Goal: Information Seeking & Learning: Learn about a topic

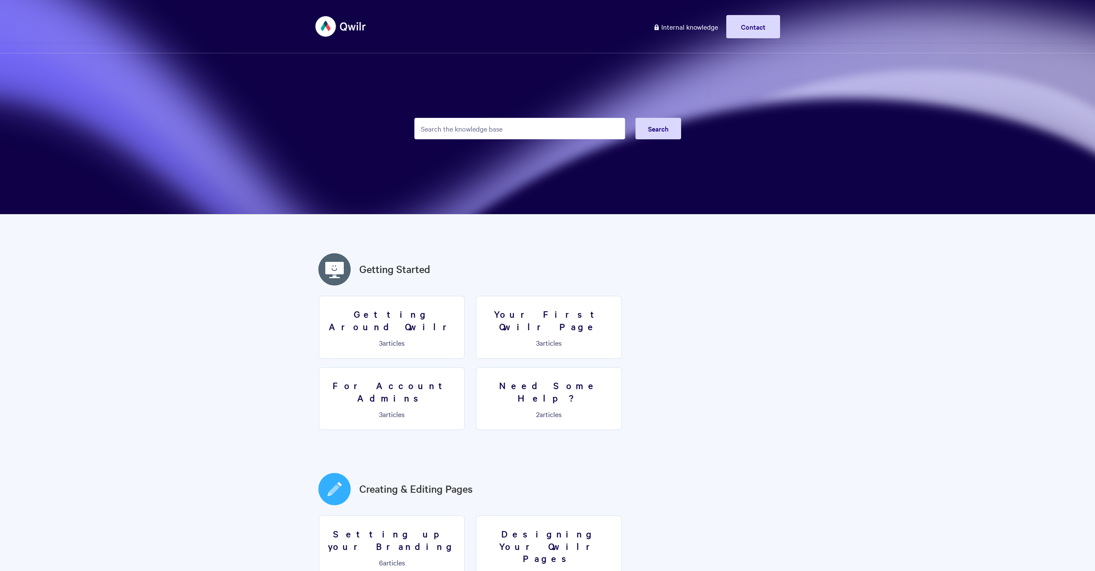
click at [511, 128] on input "Search the knowledge base" at bounding box center [519, 129] width 211 height 22
type input "c"
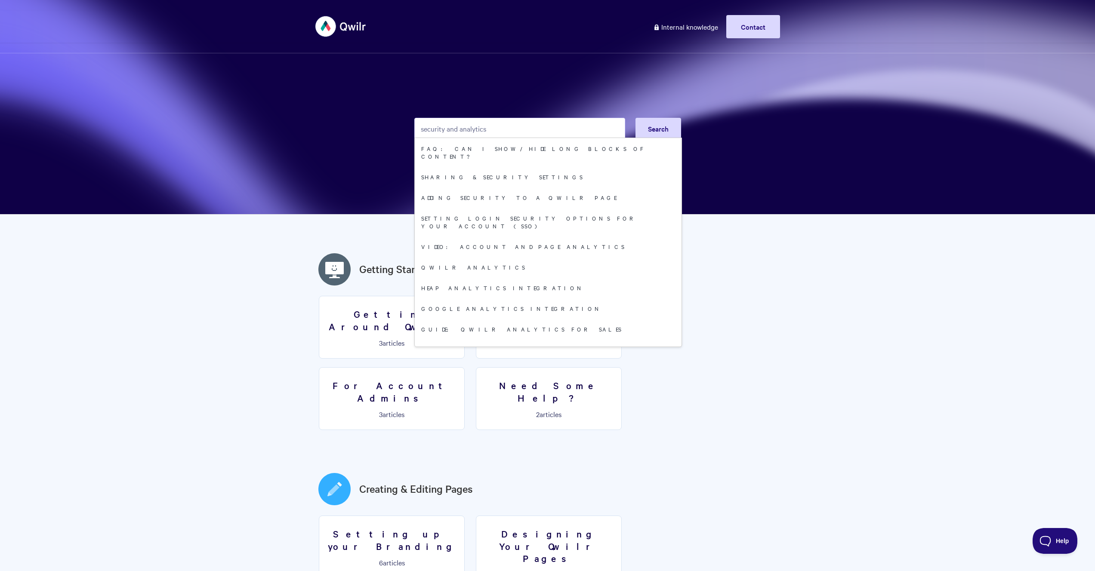
type input "security and analytics"
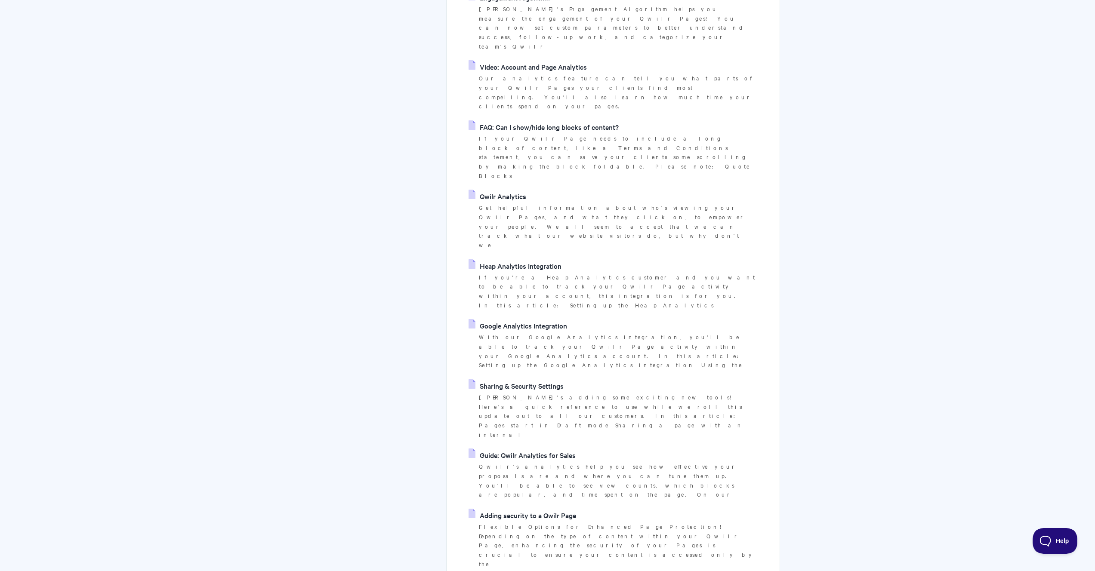
scroll to position [207, 0]
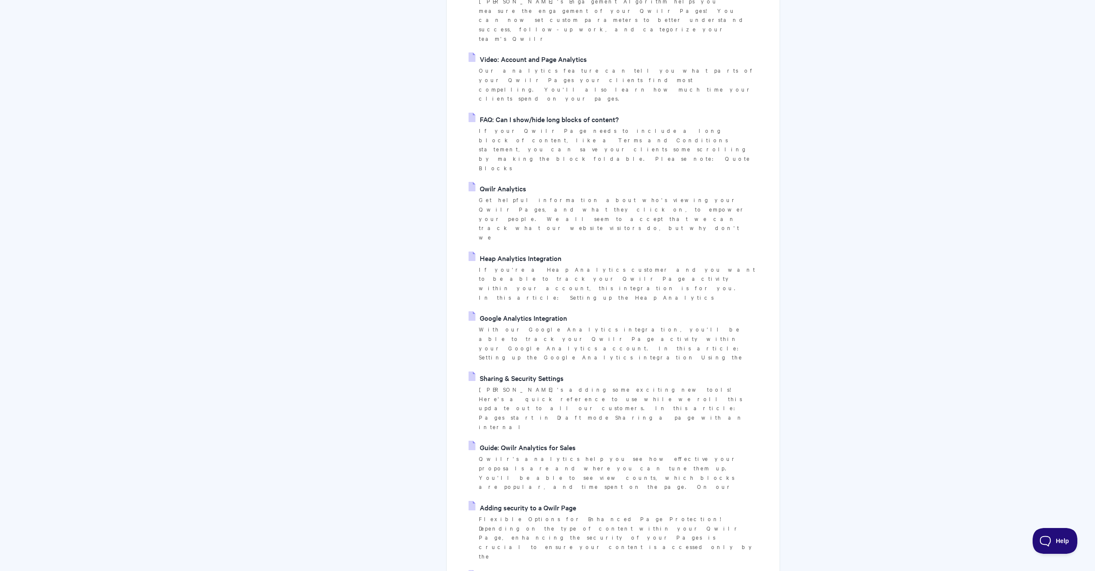
click at [550, 501] on link "Adding security to a Qwilr Page" at bounding box center [523, 507] width 108 height 13
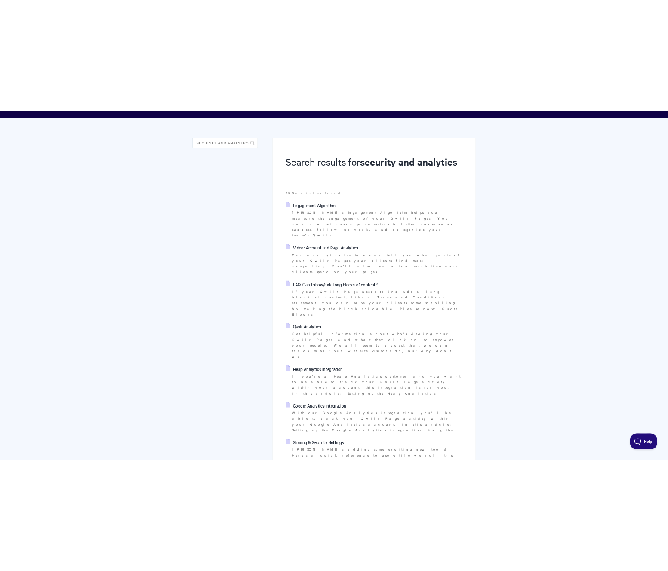
scroll to position [0, 0]
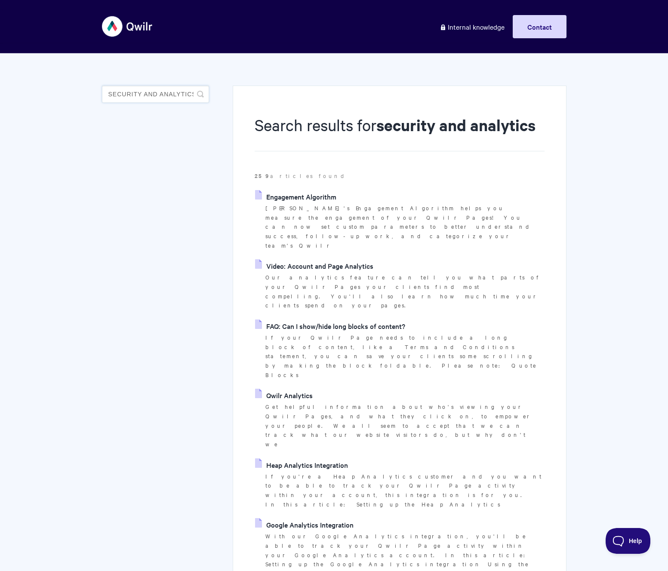
click at [145, 96] on input "security and analytics" at bounding box center [155, 94] width 107 height 17
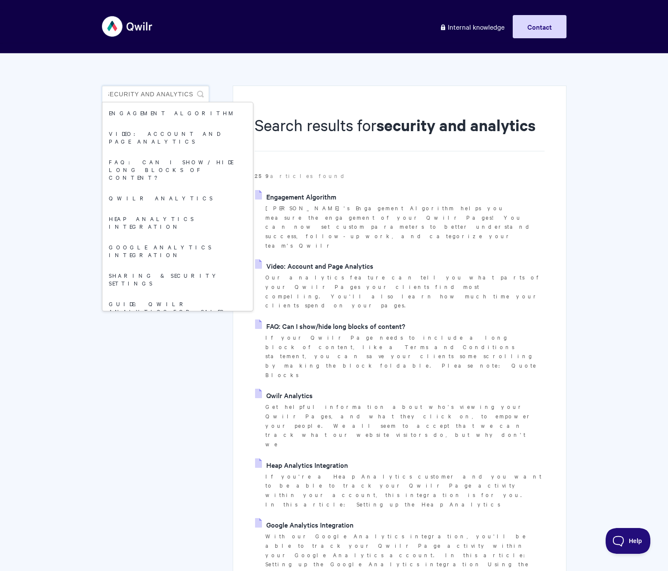
drag, startPoint x: 108, startPoint y: 94, endPoint x: 237, endPoint y: 97, distance: 128.7
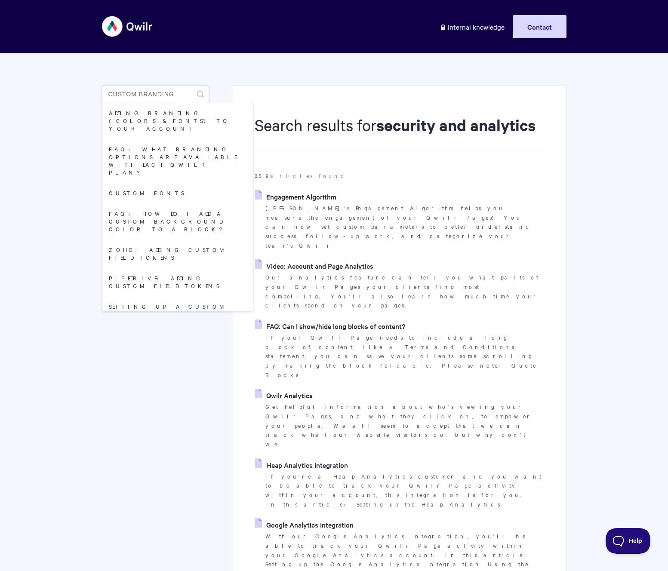
type input "custom branding"
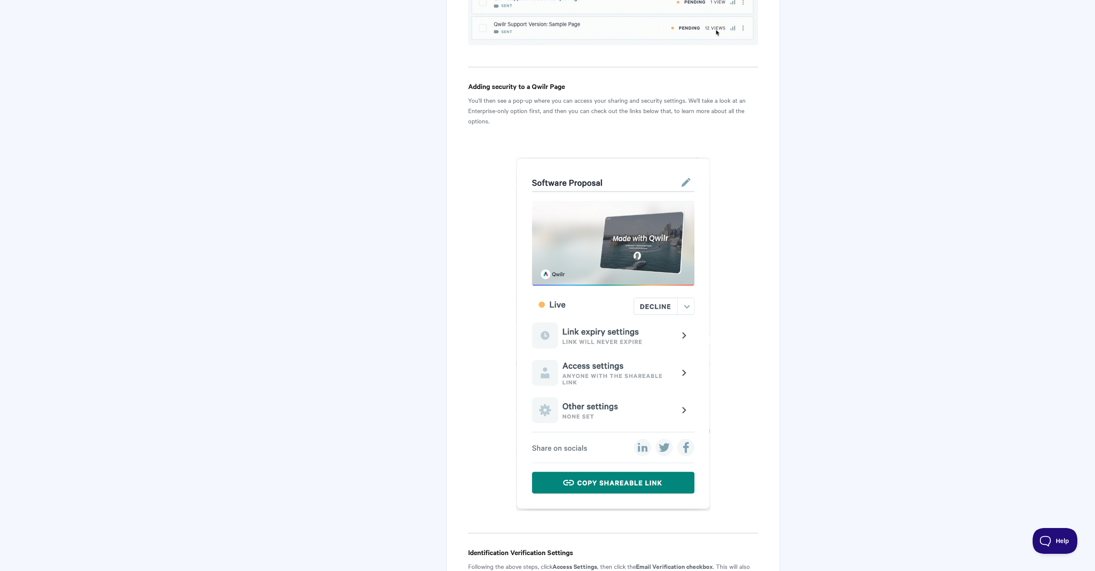
scroll to position [766, 0]
drag, startPoint x: 516, startPoint y: 101, endPoint x: 745, endPoint y: 116, distance: 230.3
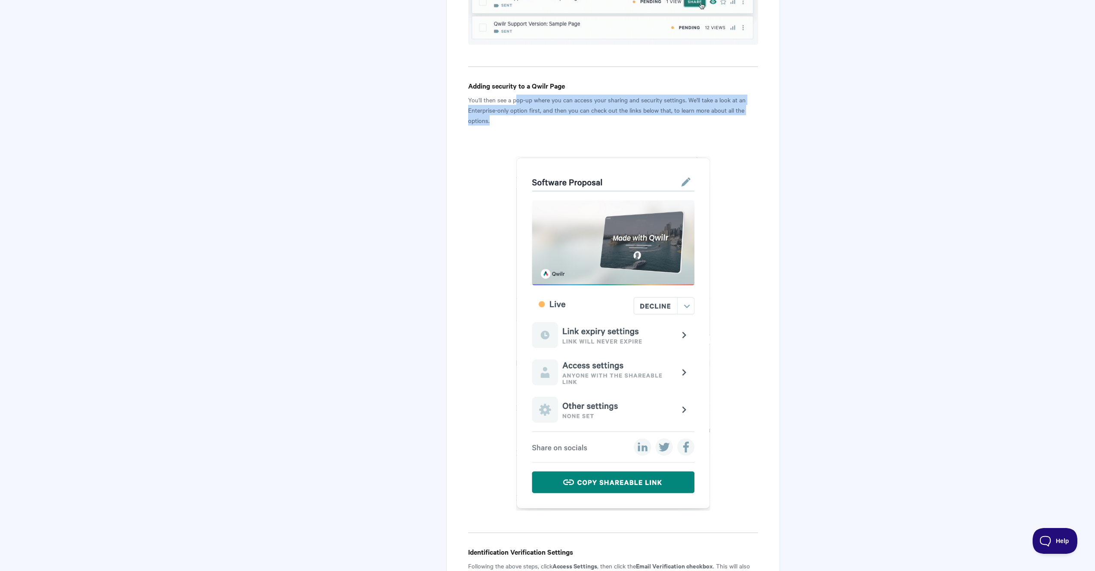
click at [745, 116] on p "You'll then see a pop-up where you can access your sharing and security setting…" at bounding box center [613, 110] width 290 height 31
click at [686, 99] on p "You'll then see a pop-up where you can access your sharing and security setting…" at bounding box center [613, 110] width 290 height 31
drag, startPoint x: 548, startPoint y: 109, endPoint x: 746, endPoint y: 115, distance: 198.0
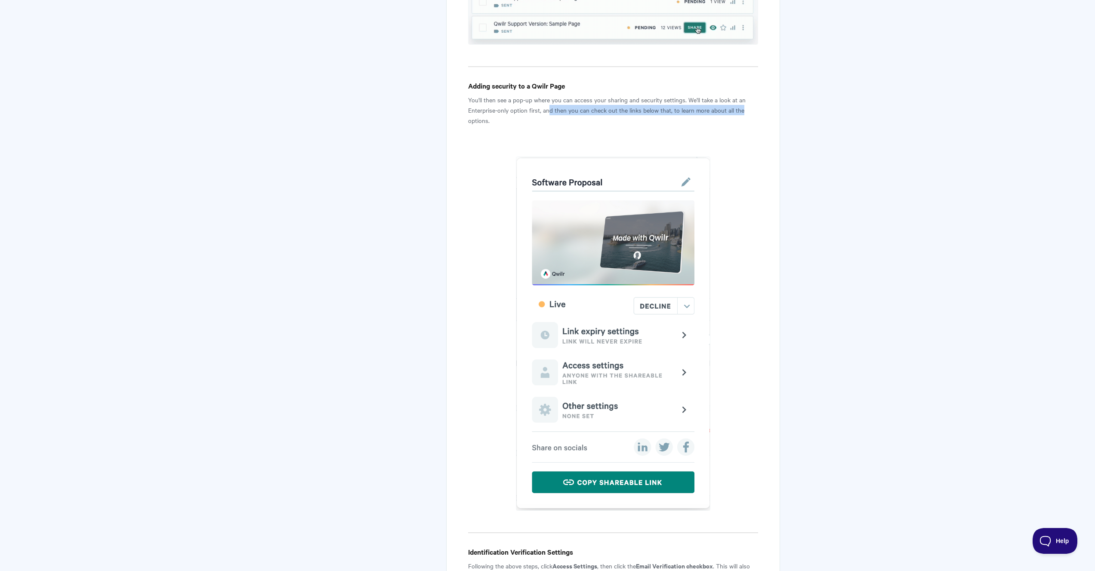
click at [746, 115] on p "You'll then see a pop-up where you can access your sharing and security setting…" at bounding box center [613, 110] width 290 height 31
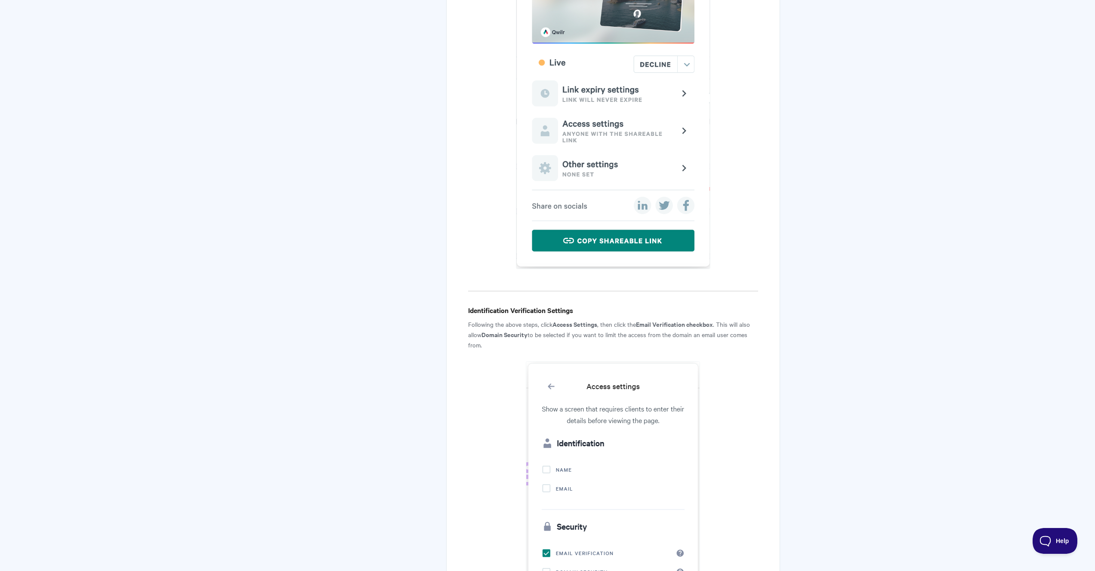
scroll to position [1121, 0]
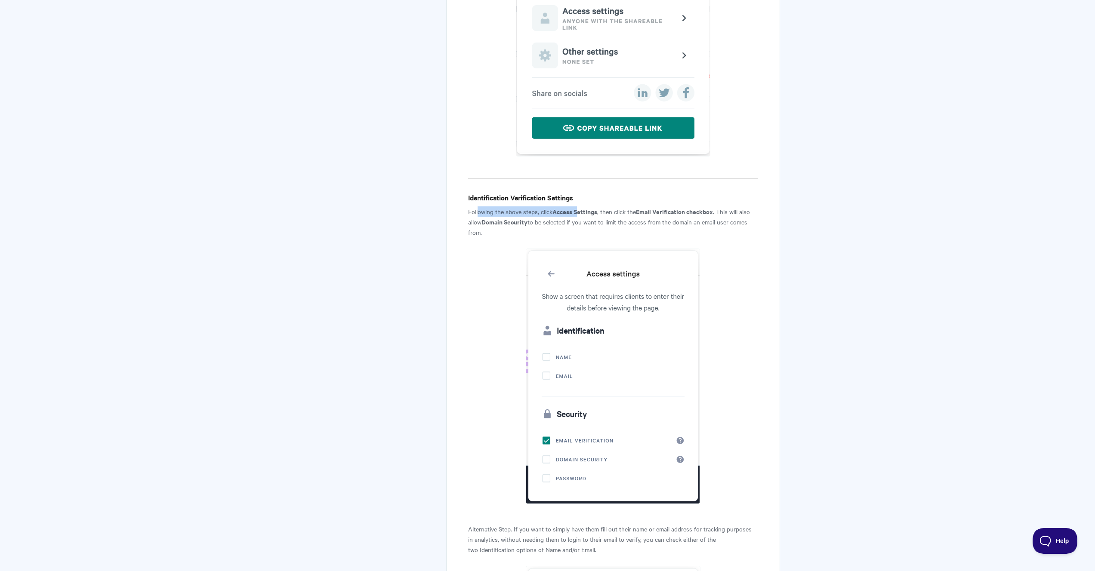
drag, startPoint x: 478, startPoint y: 215, endPoint x: 597, endPoint y: 211, distance: 119.7
click at [596, 211] on p "Following the above steps, click Access Settings , then click the Email Verific…" at bounding box center [613, 222] width 290 height 31
click at [606, 212] on p "Following the above steps, click Access Settings , then click the Email Verific…" at bounding box center [613, 222] width 290 height 31
drag, startPoint x: 596, startPoint y: 212, endPoint x: 674, endPoint y: 218, distance: 79.0
click at [674, 218] on p "Following the above steps, click Access Settings , then click the Email Verific…" at bounding box center [613, 222] width 290 height 31
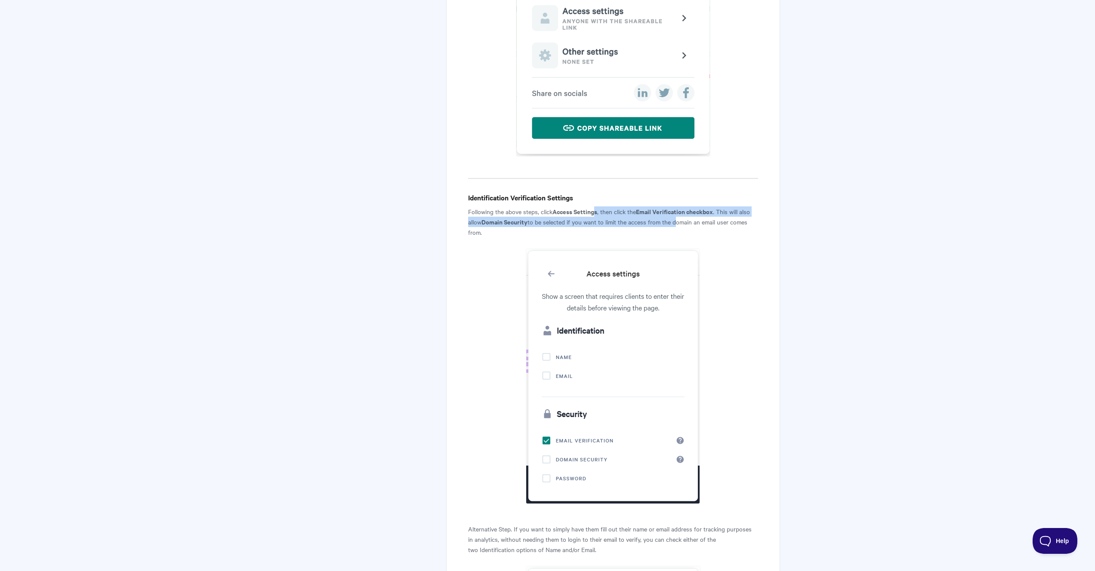
click at [522, 218] on strong "Domain Security" at bounding box center [505, 221] width 46 height 9
drag, startPoint x: 529, startPoint y: 224, endPoint x: 754, endPoint y: 225, distance: 224.6
click at [754, 225] on p "Following the above steps, click Access Settings , then click the Email Verific…" at bounding box center [613, 222] width 290 height 31
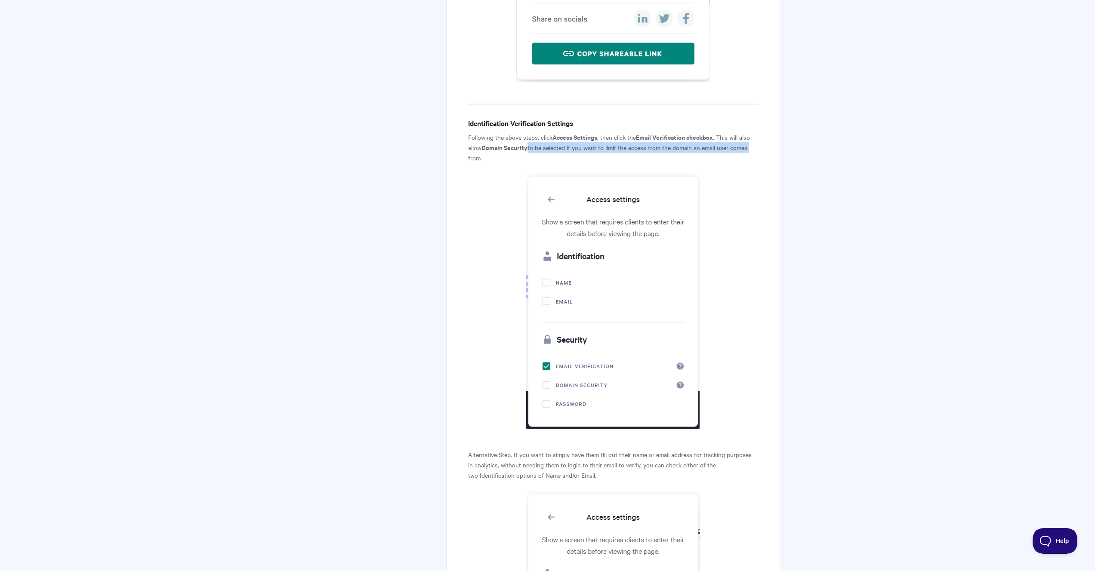
scroll to position [1465, 0]
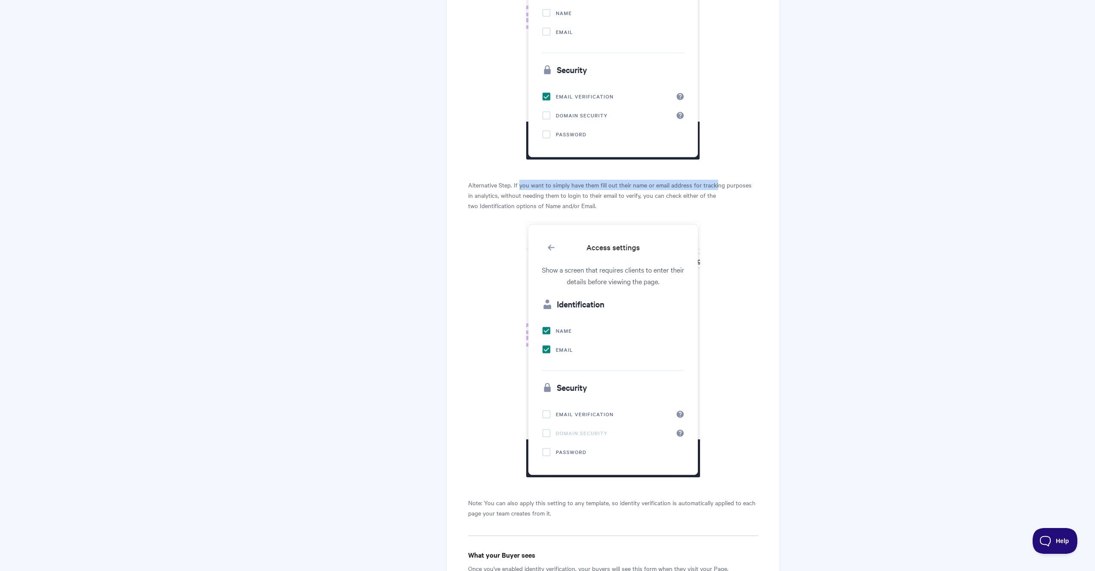
drag, startPoint x: 520, startPoint y: 187, endPoint x: 717, endPoint y: 190, distance: 197.5
click at [717, 190] on p "Alternative Step. If you want to simply have them fill out their name or email …" at bounding box center [613, 195] width 290 height 31
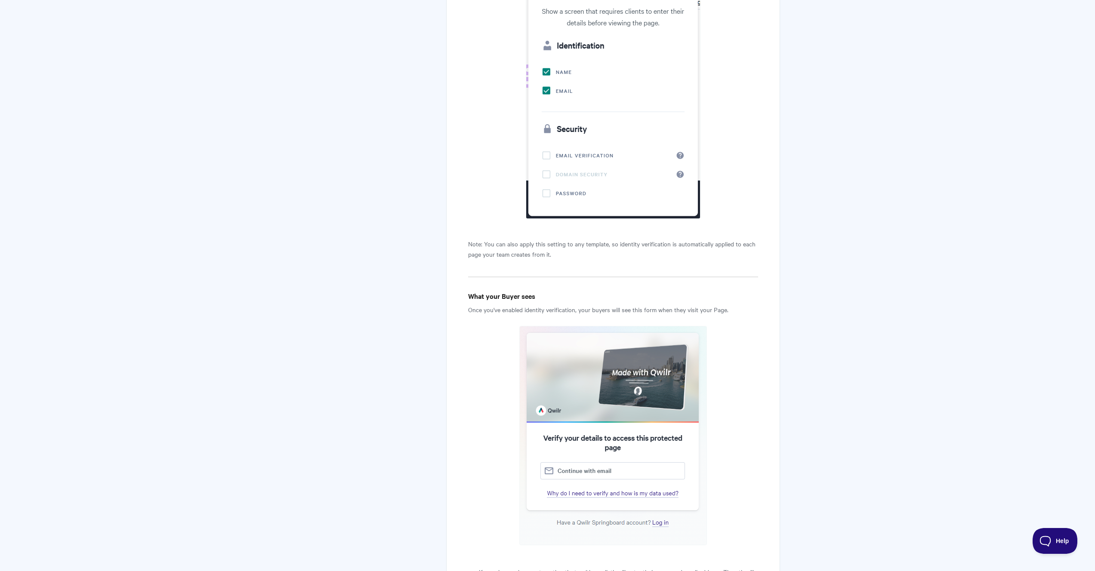
scroll to position [1743, 0]
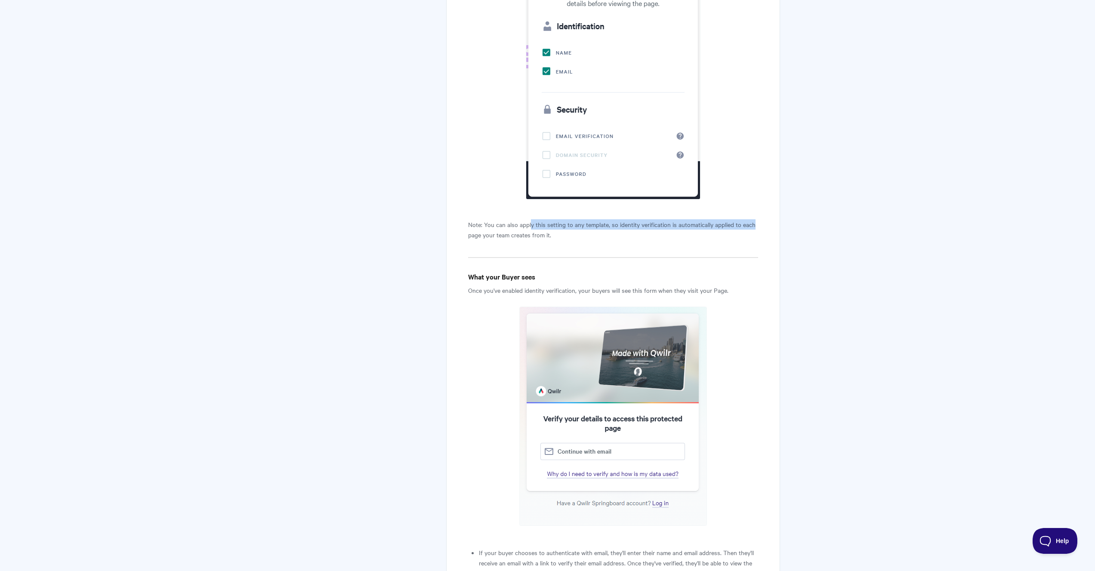
drag, startPoint x: 530, startPoint y: 225, endPoint x: 759, endPoint y: 229, distance: 228.5
click at [759, 229] on div "Adding security to a Qwilr Page View in Help Scout Flexible Options for Enhance…" at bounding box center [612, 66] width 333 height 3448
click at [612, 229] on p "Note: You can also apply this setting to any template, so identity verification…" at bounding box center [613, 229] width 290 height 21
drag, startPoint x: 504, startPoint y: 224, endPoint x: 624, endPoint y: 225, distance: 120.1
click at [624, 225] on p "Note: You can also apply this setting to any template, so identity verification…" at bounding box center [613, 229] width 290 height 21
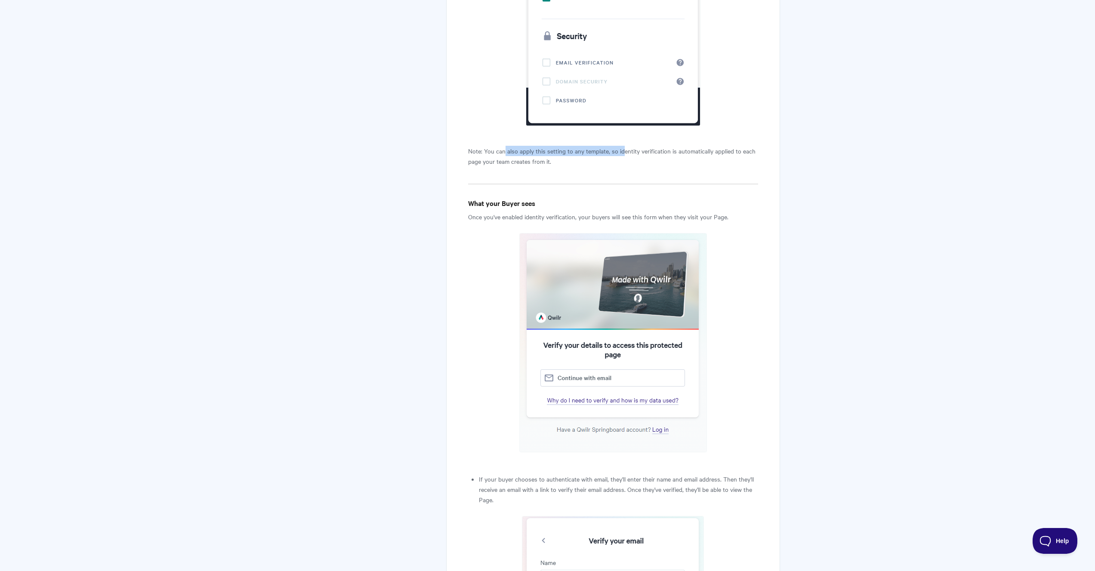
scroll to position [1847, 0]
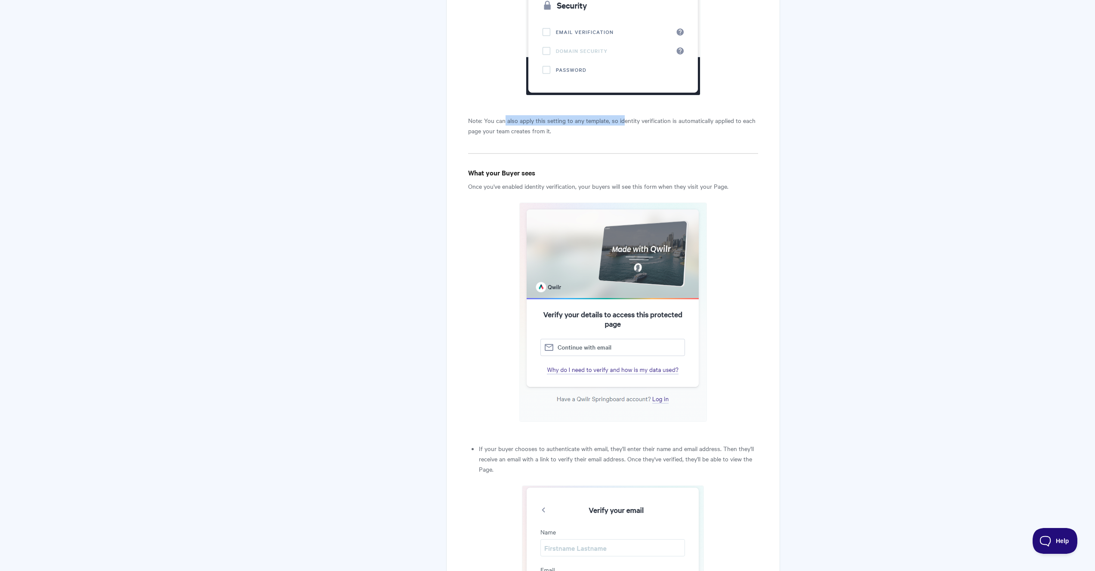
drag, startPoint x: 474, startPoint y: 186, endPoint x: 740, endPoint y: 188, distance: 265.9
click at [740, 188] on p "Once you've enabled identity verification, your buyers will see this form when …" at bounding box center [613, 186] width 290 height 10
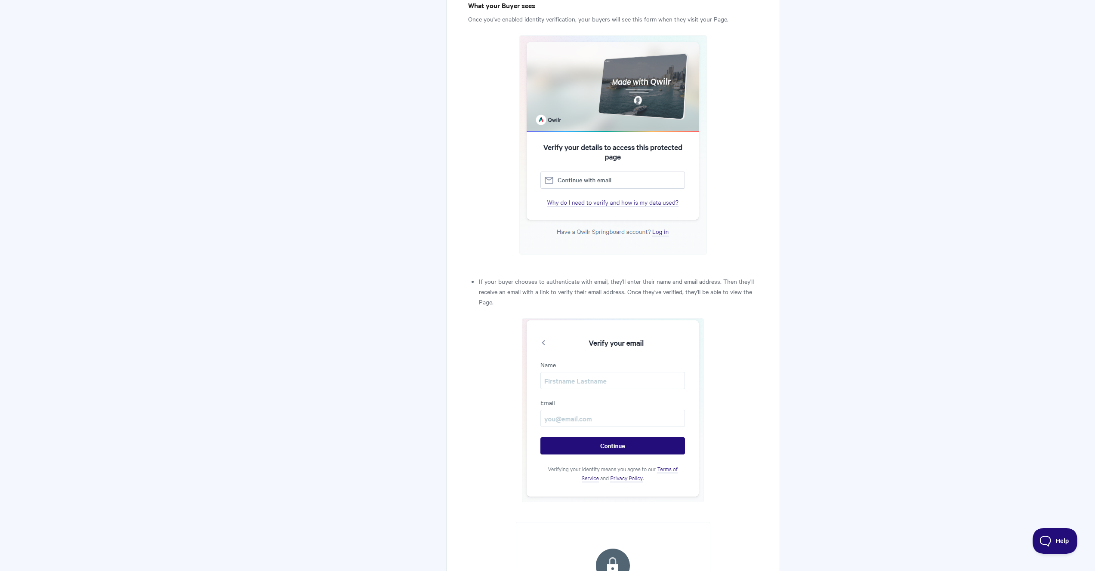
scroll to position [2017, 0]
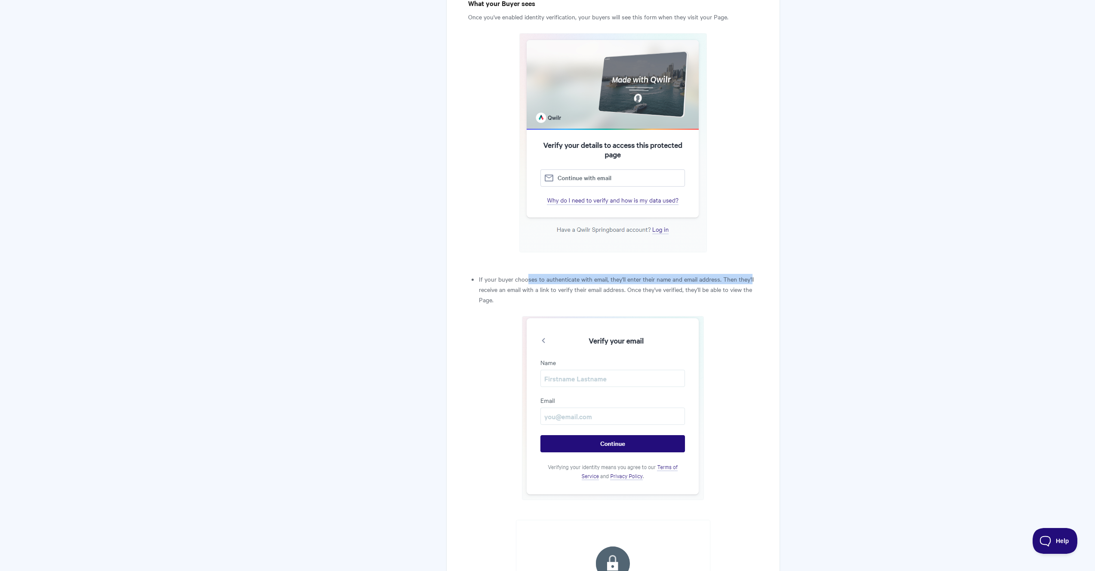
drag, startPoint x: 528, startPoint y: 280, endPoint x: 753, endPoint y: 281, distance: 225.1
click at [753, 281] on li "If your buyer chooses to authenticate with email, they'll enter their name and …" at bounding box center [618, 289] width 279 height 31
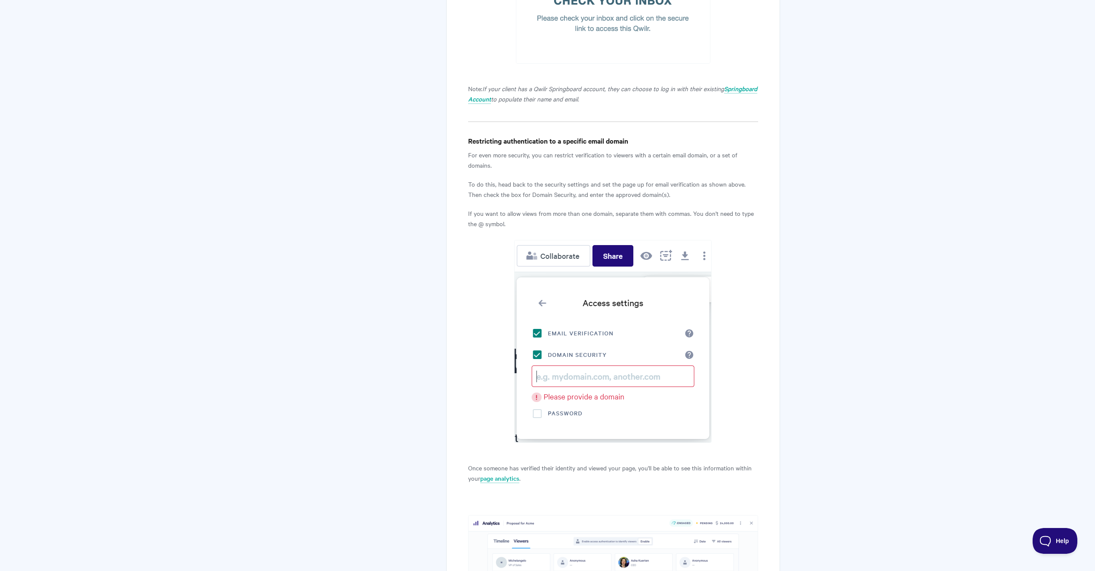
scroll to position [2622, 0]
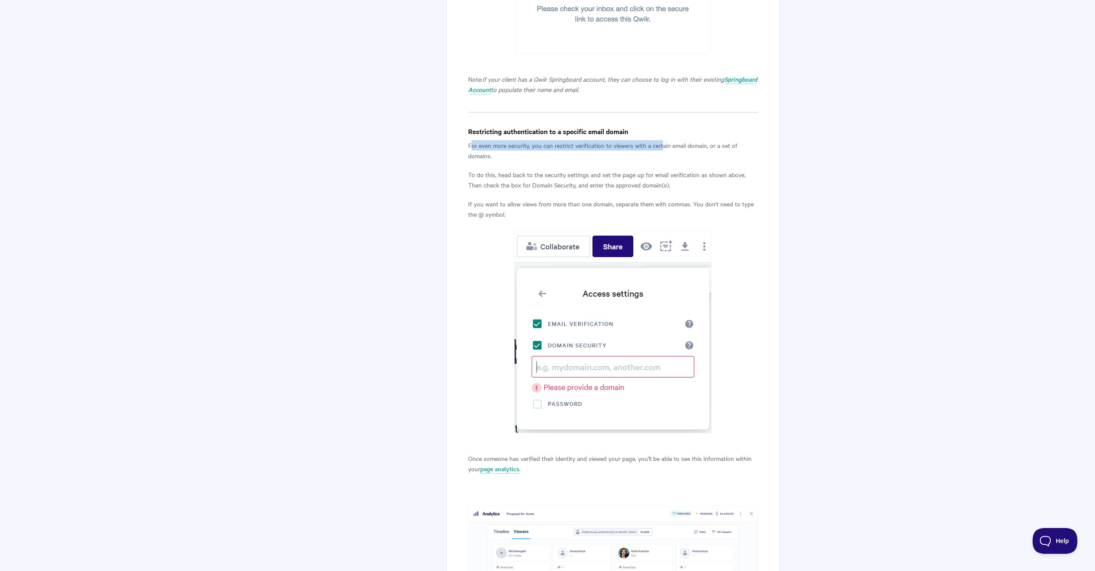
drag, startPoint x: 472, startPoint y: 145, endPoint x: 662, endPoint y: 149, distance: 190.7
click at [662, 149] on p "For even more security, you can restrict verification to viewers with a certain…" at bounding box center [613, 150] width 290 height 21
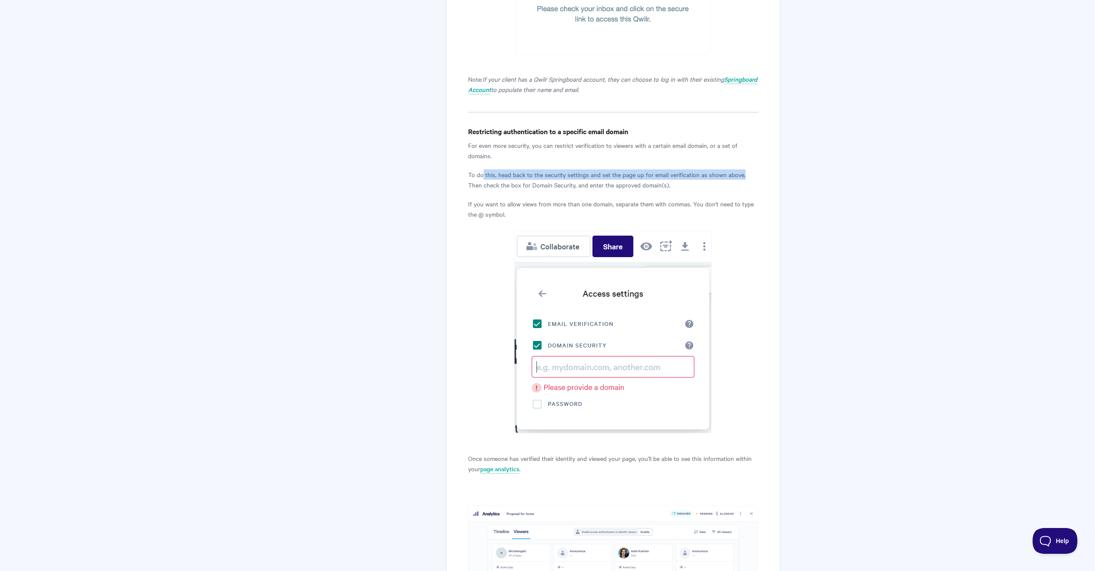
drag, startPoint x: 484, startPoint y: 176, endPoint x: 775, endPoint y: 179, distance: 291.8
drag, startPoint x: 504, startPoint y: 186, endPoint x: 705, endPoint y: 185, distance: 201.0
click at [705, 185] on p "To do this, head back to the security settings and set the page up for email ve…" at bounding box center [613, 180] width 290 height 21
drag, startPoint x: 497, startPoint y: 206, endPoint x: 605, endPoint y: 201, distance: 108.6
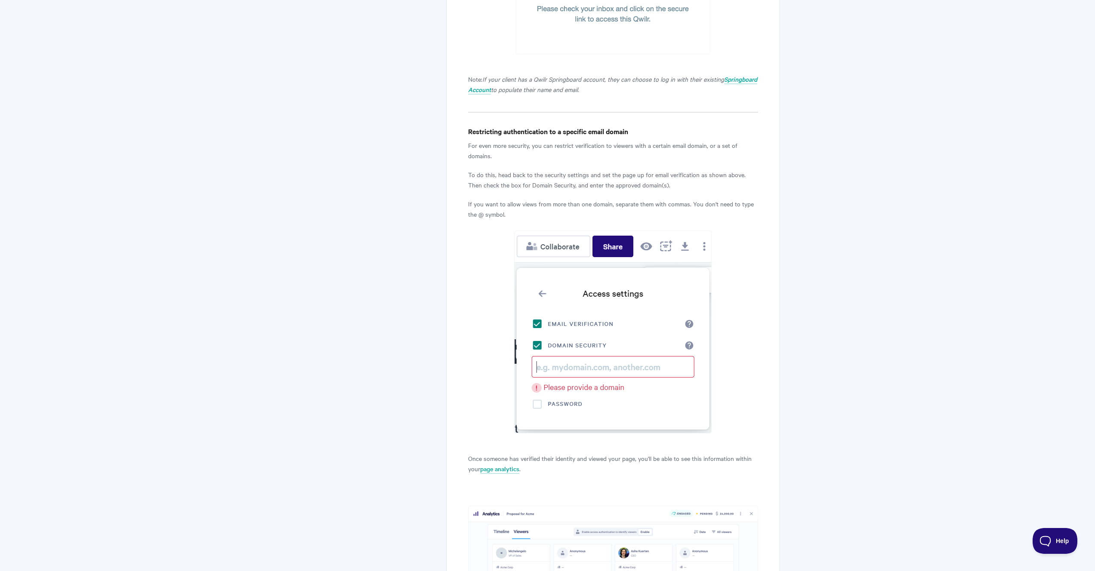
click at [605, 201] on p "If you want to allow views from more than one domain, separate them with commas…" at bounding box center [613, 209] width 290 height 21
drag, startPoint x: 564, startPoint y: 206, endPoint x: 704, endPoint y: 206, distance: 139.9
click at [704, 206] on p "If you want to allow views from more than one domain, separate them with commas…" at bounding box center [613, 209] width 290 height 21
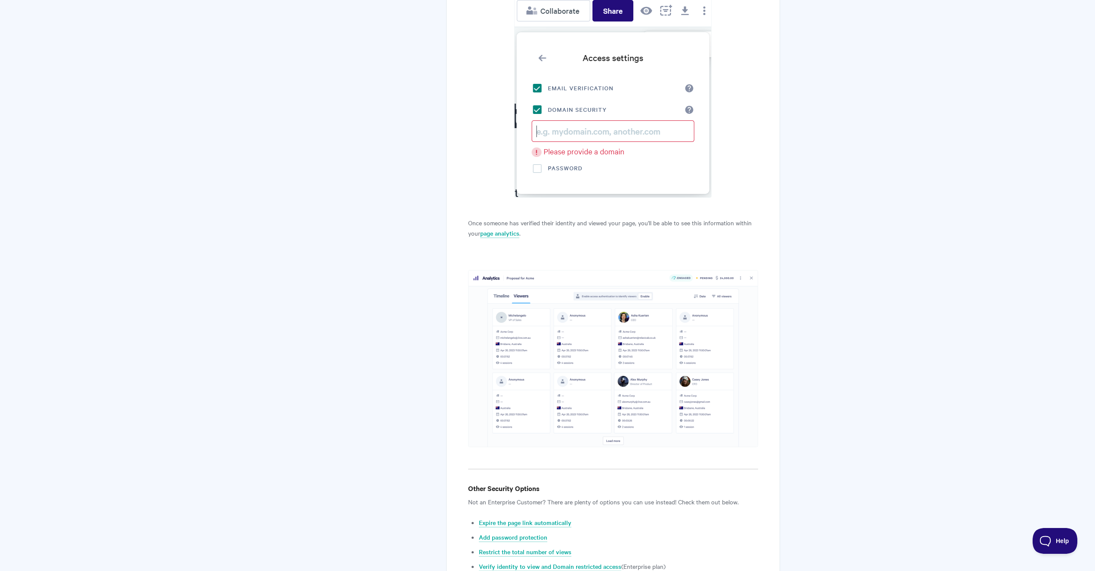
scroll to position [2865, 0]
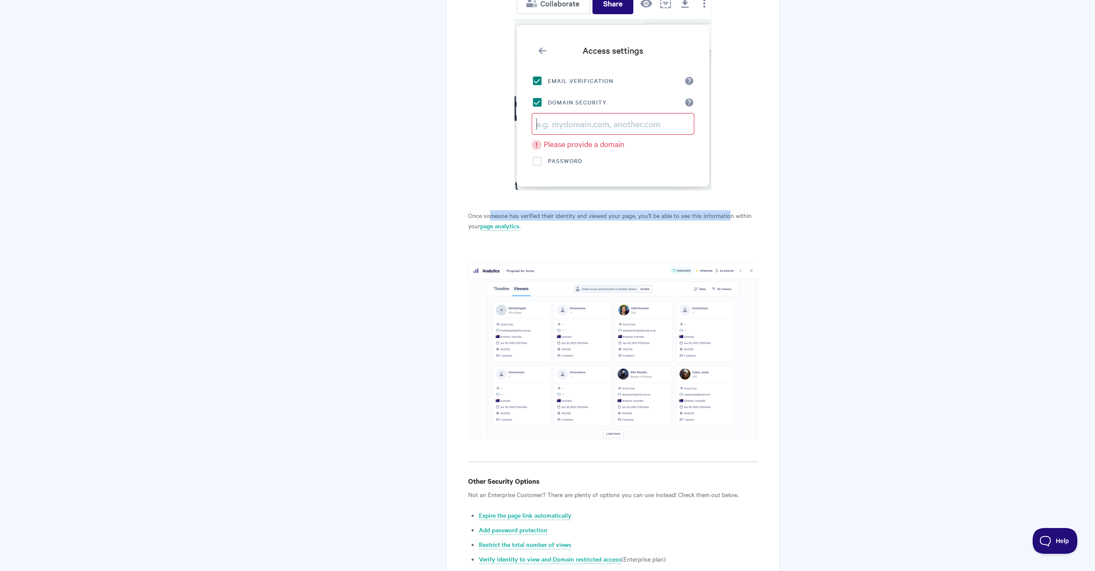
drag, startPoint x: 488, startPoint y: 216, endPoint x: 731, endPoint y: 217, distance: 242.7
click at [731, 217] on p "Once someone has verified their identity and viewed your page, you'll be able t…" at bounding box center [613, 220] width 290 height 21
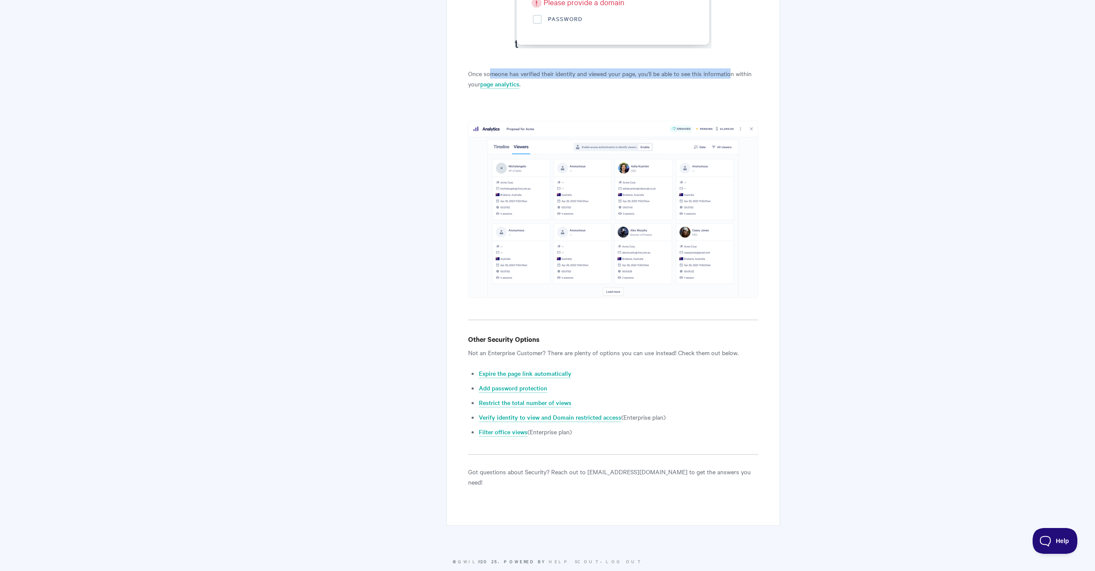
scroll to position [2999, 0]
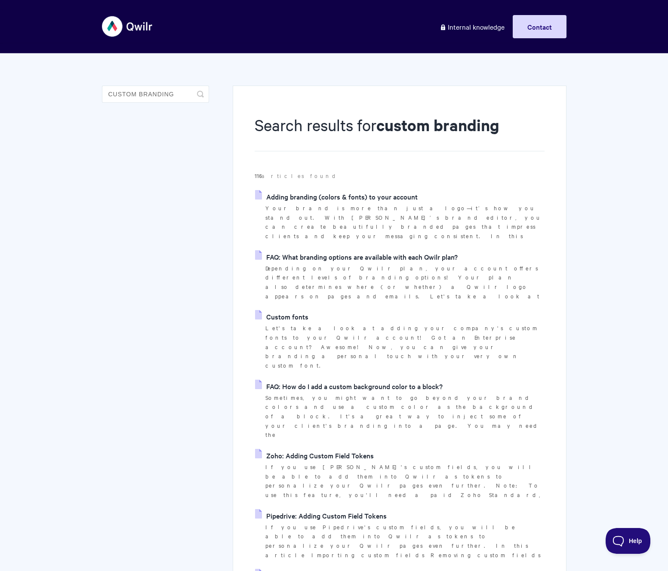
click at [304, 569] on link "Setting up a Custom Domain" at bounding box center [304, 575] width 99 height 13
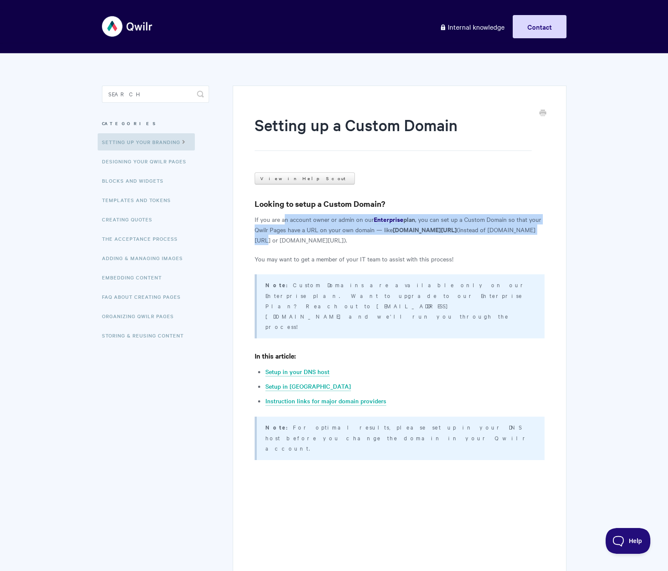
drag, startPoint x: 285, startPoint y: 221, endPoint x: 542, endPoint y: 231, distance: 257.1
click at [542, 231] on p "If you are an account owner or admin on our Enterprise plan , you can set up a …" at bounding box center [400, 229] width 290 height 31
